Goal: Task Accomplishment & Management: Use online tool/utility

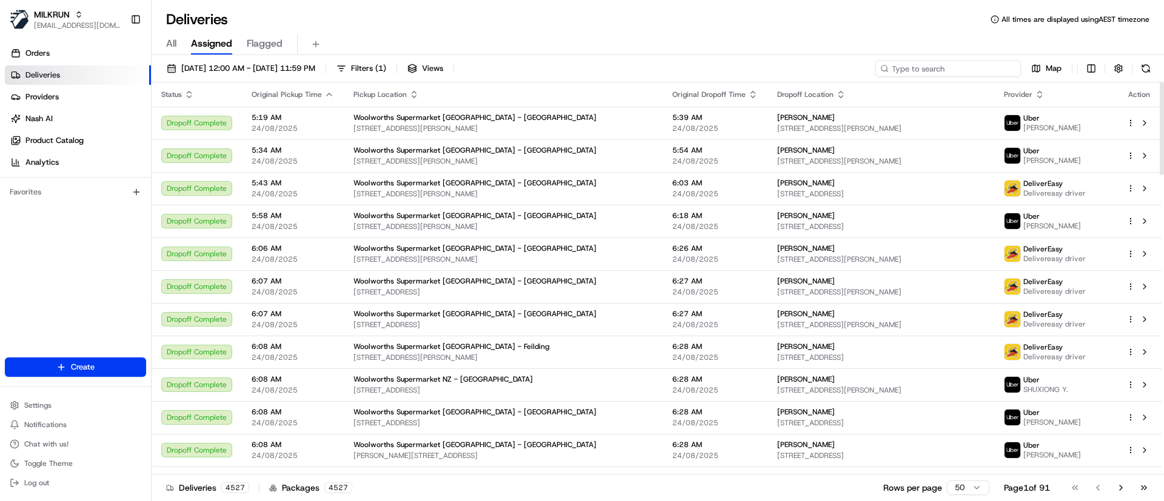
click at [942, 63] on input at bounding box center [948, 68] width 146 height 17
paste input "ac99a564-8fa4-4545-a8ef-ec3798d5341e"
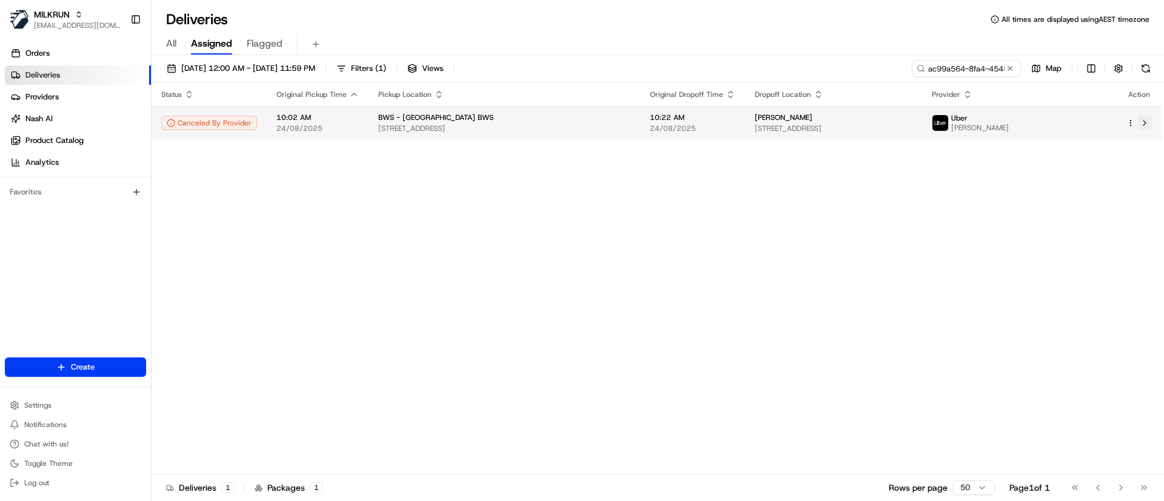
click at [1142, 123] on button at bounding box center [1144, 123] width 15 height 15
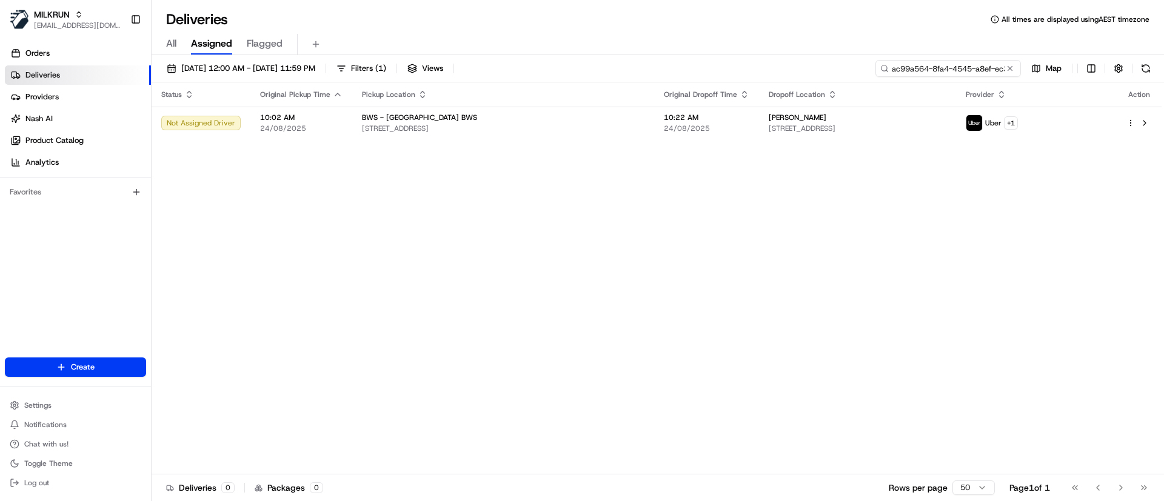
click at [941, 69] on input "ac99a564-8fa4-4545-a8ef-ec3798d5341e" at bounding box center [948, 68] width 146 height 17
paste input "99838bff-3c2e-4db3-82a7-f84f6b6d9b83"
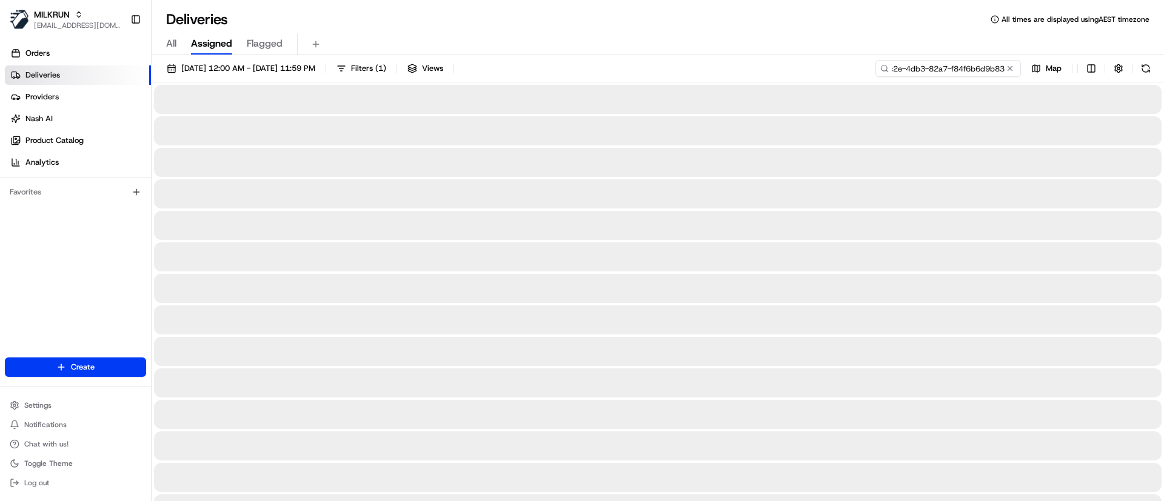
type input "99838bff-3c2e-4db3-82a7-f84f6b6d9b83"
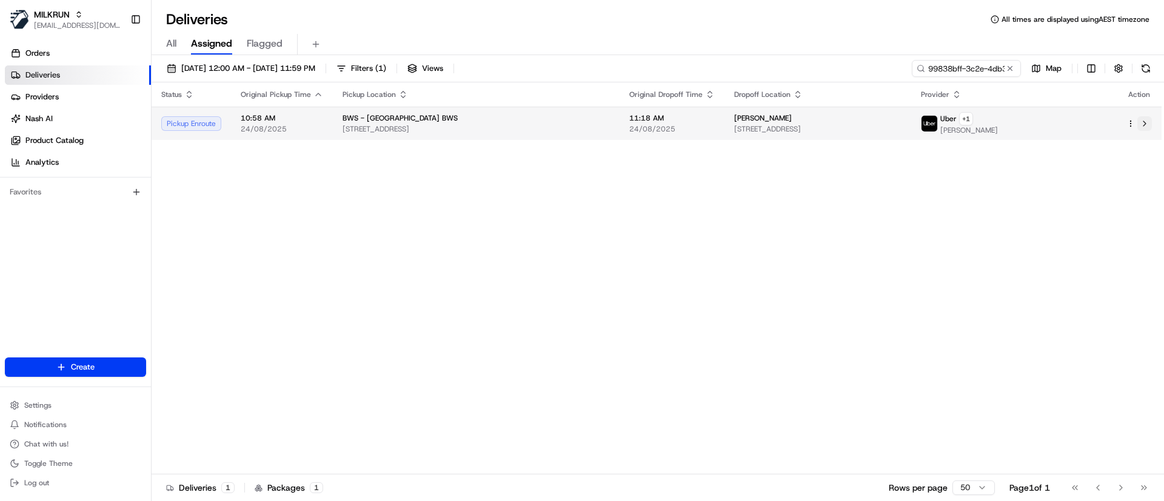
click at [1145, 125] on button at bounding box center [1144, 123] width 15 height 15
